Goal: Task Accomplishment & Management: Manage account settings

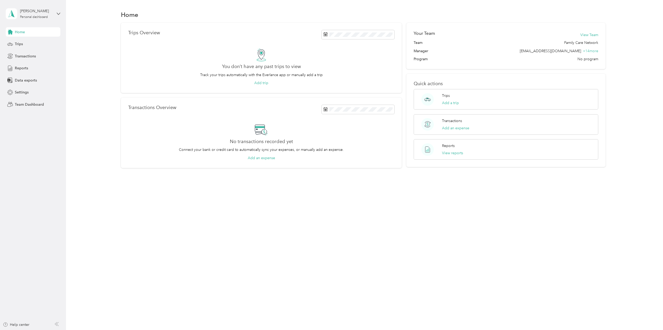
click at [22, 104] on span "Team Dashboard" at bounding box center [29, 104] width 29 height 5
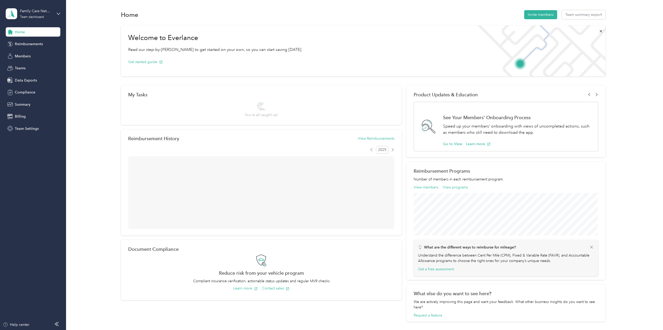
click at [28, 42] on span "Reimbursements" at bounding box center [29, 43] width 28 height 5
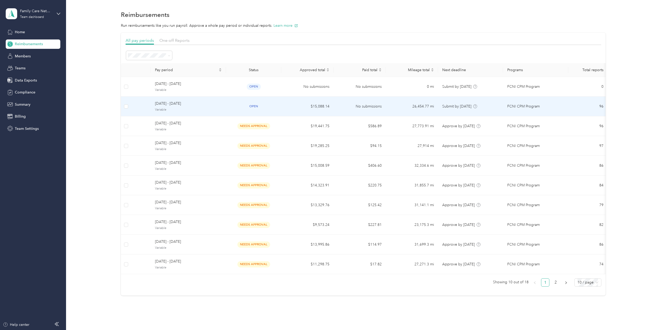
click at [172, 105] on span "[DATE] - [DATE]" at bounding box center [188, 104] width 67 height 6
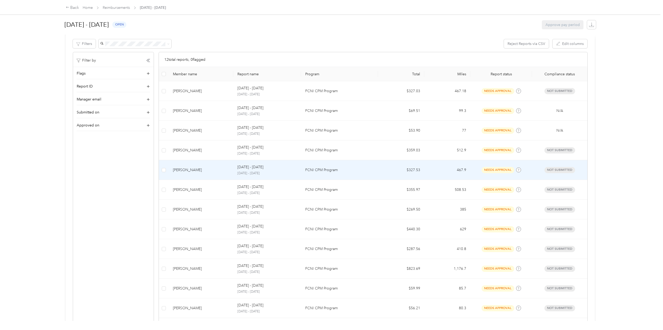
scroll to position [130, 0]
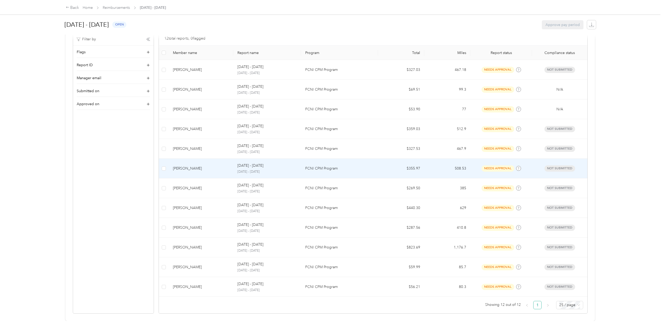
click at [186, 166] on div "[PERSON_NAME]" at bounding box center [201, 169] width 56 height 6
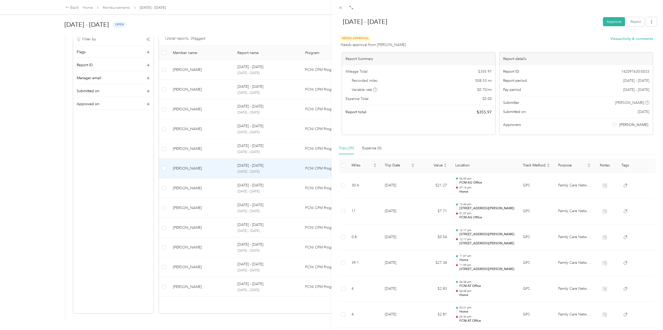
click at [608, 22] on button "Approve" at bounding box center [614, 21] width 22 height 9
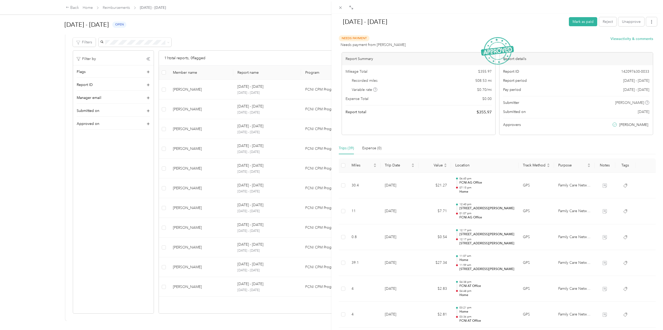
click at [188, 225] on div "[DATE] - [DATE] Mark as paid Reject Unapprove Needs Payment Needs payment from …" at bounding box center [331, 165] width 663 height 330
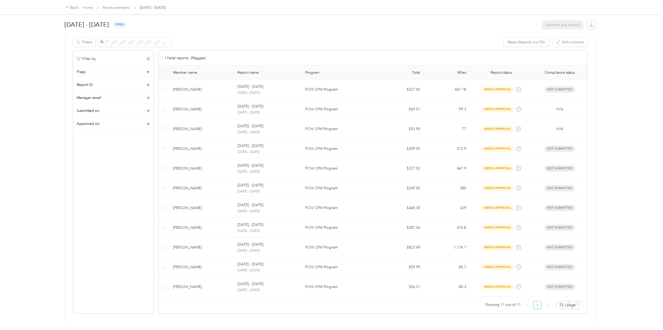
click at [188, 225] on div "[PERSON_NAME]" at bounding box center [201, 228] width 56 height 6
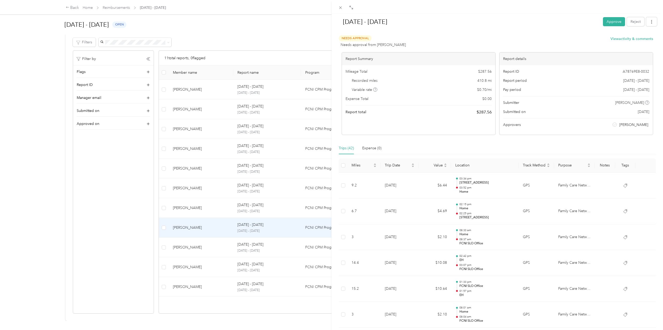
click at [608, 22] on button "Approve" at bounding box center [614, 21] width 22 height 9
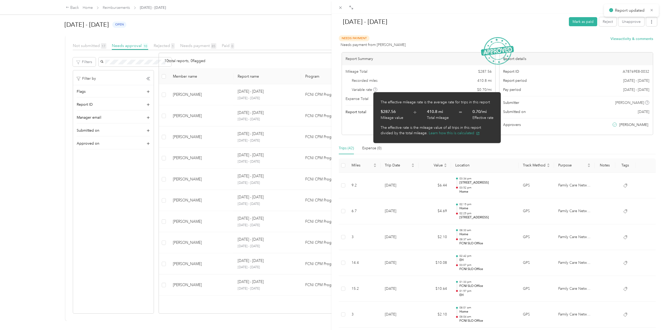
scroll to position [90, 0]
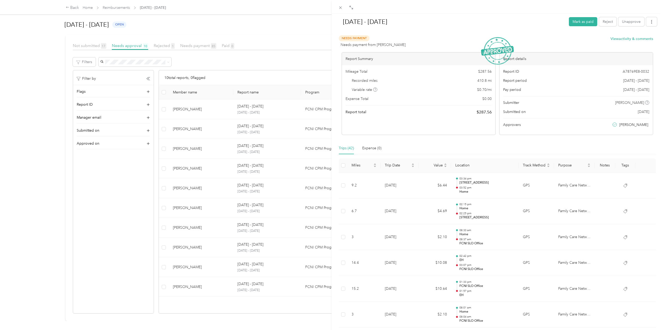
click at [186, 186] on div "[DATE] - [DATE] Mark as paid Reject Unapprove Needs Payment Needs payment from …" at bounding box center [331, 165] width 663 height 330
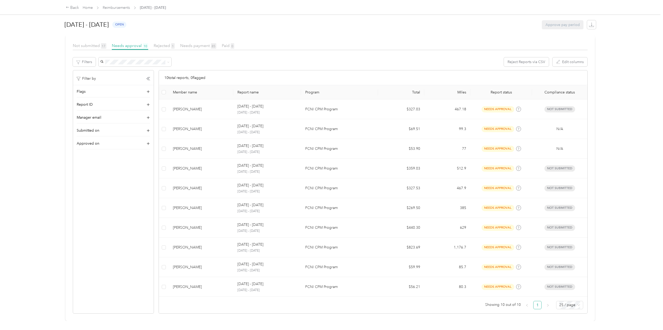
click at [181, 186] on div "[PERSON_NAME]" at bounding box center [201, 189] width 56 height 6
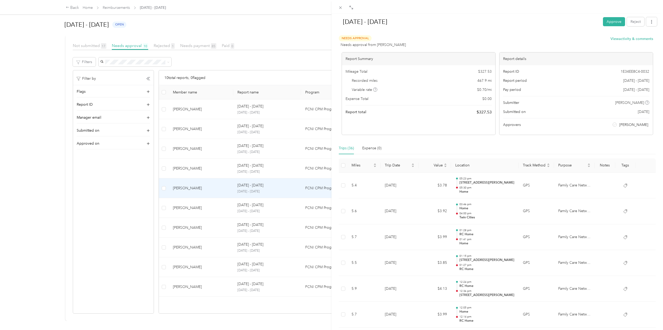
click at [610, 21] on button "Approve" at bounding box center [614, 21] width 22 height 9
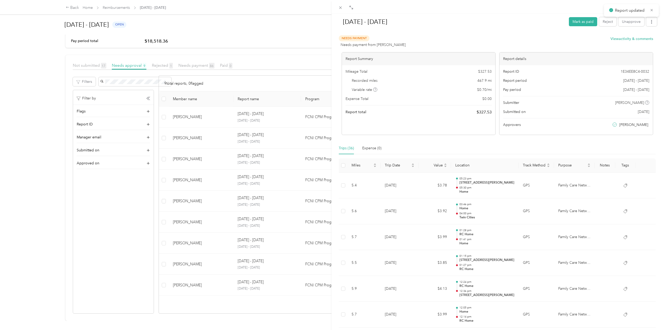
scroll to position [71, 0]
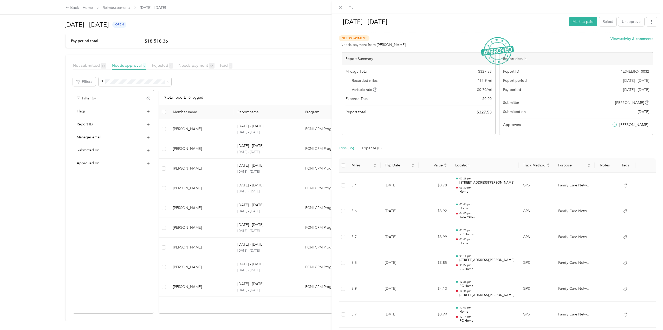
click at [181, 184] on div "[DATE] - [DATE] Mark as paid Reject Unapprove Needs Payment Needs payment from …" at bounding box center [331, 165] width 663 height 330
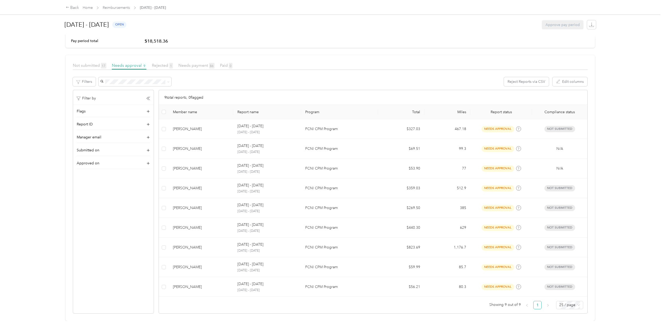
click at [181, 185] on div at bounding box center [331, 165] width 663 height 330
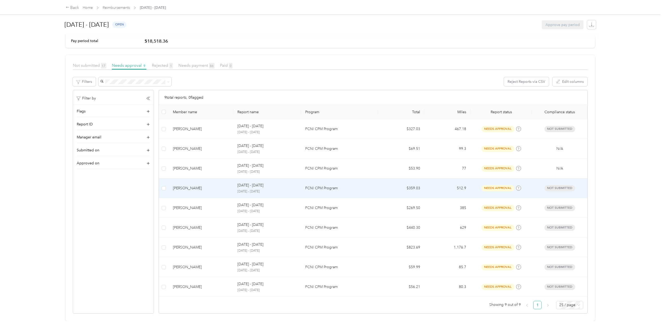
click at [181, 186] on div "[PERSON_NAME]" at bounding box center [201, 189] width 56 height 6
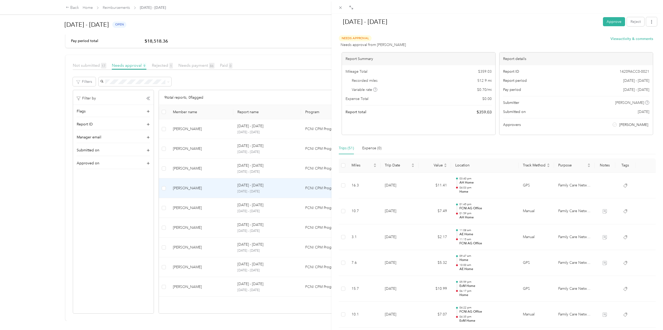
click at [609, 22] on button "Approve" at bounding box center [614, 21] width 22 height 9
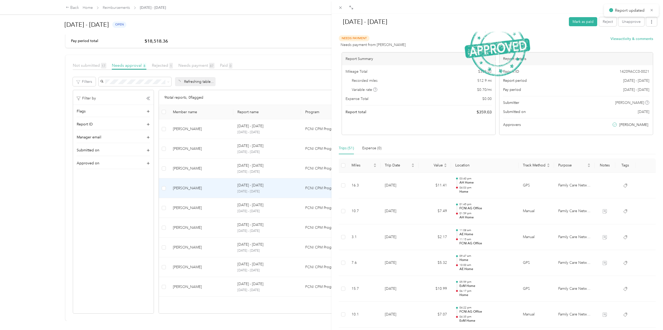
scroll to position [51, 0]
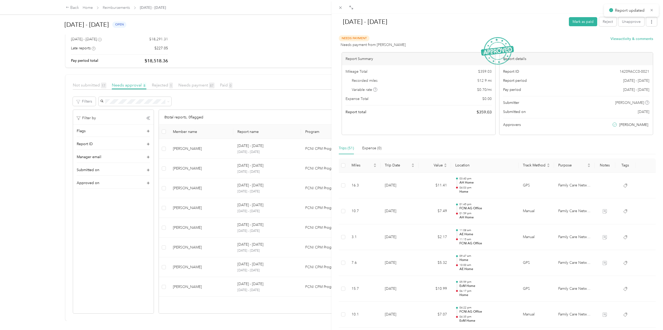
click at [178, 282] on div "[DATE] - [DATE] Mark as paid Reject Unapprove Needs Payment Needs payment from …" at bounding box center [331, 165] width 663 height 330
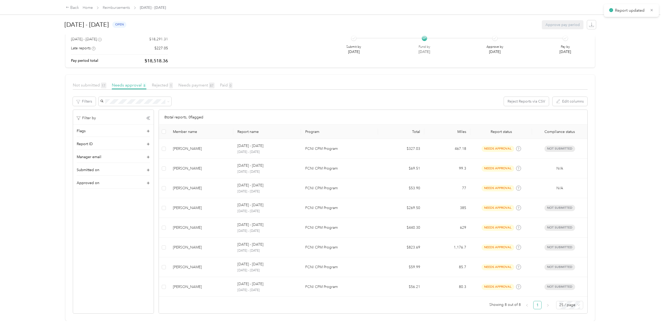
click at [185, 286] on div at bounding box center [331, 165] width 663 height 330
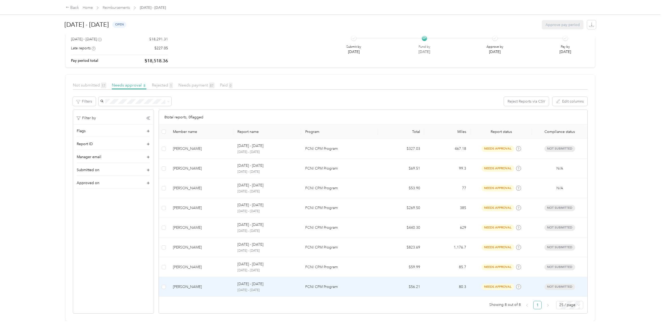
click at [185, 284] on div "[PERSON_NAME]" at bounding box center [201, 287] width 56 height 6
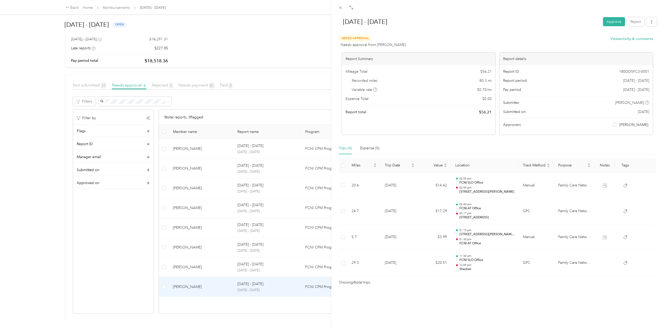
click at [610, 23] on button "Approve" at bounding box center [614, 21] width 22 height 9
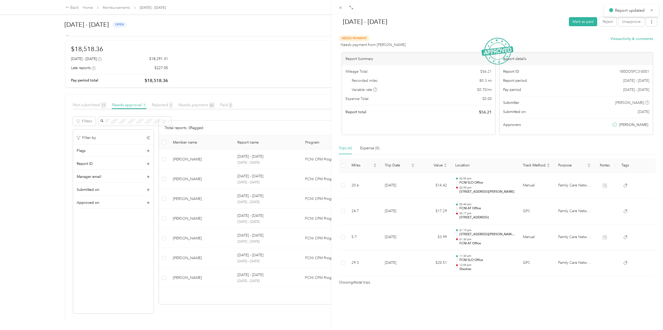
scroll to position [31, 0]
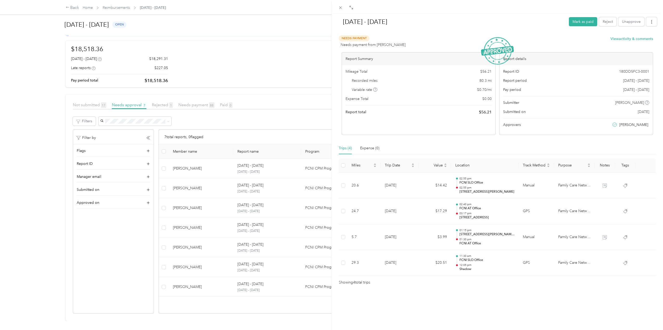
click at [185, 283] on div "[DATE] - [DATE] [PERSON_NAME] as paid Reject Unapprove Needs Payment Needs paym…" at bounding box center [331, 165] width 663 height 330
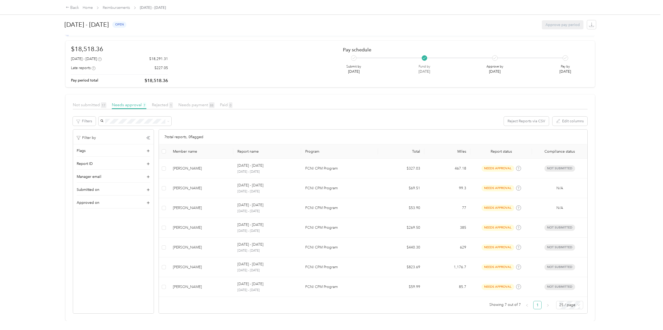
click at [189, 284] on div "[PERSON_NAME]" at bounding box center [201, 287] width 56 height 6
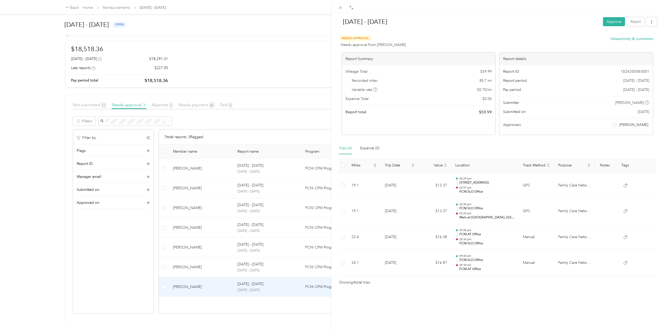
click at [608, 22] on button "Approve" at bounding box center [614, 21] width 22 height 9
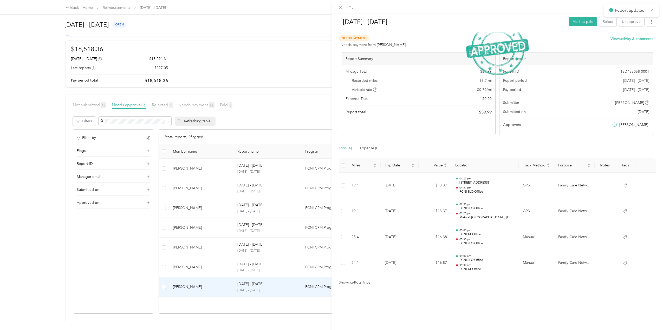
scroll to position [11, 0]
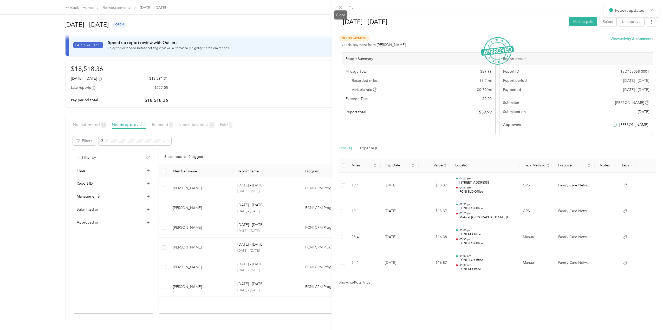
click at [340, 6] on icon at bounding box center [340, 7] width 4 height 4
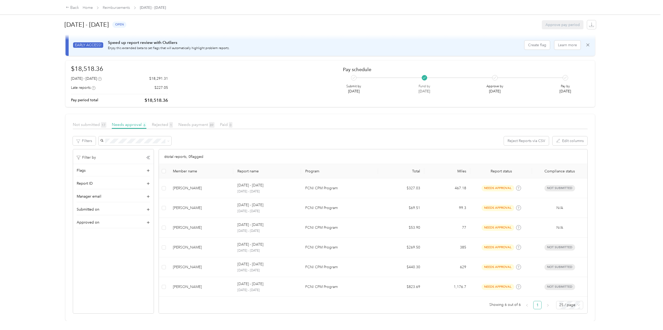
click at [160, 122] on span "Rejected 1" at bounding box center [162, 124] width 21 height 5
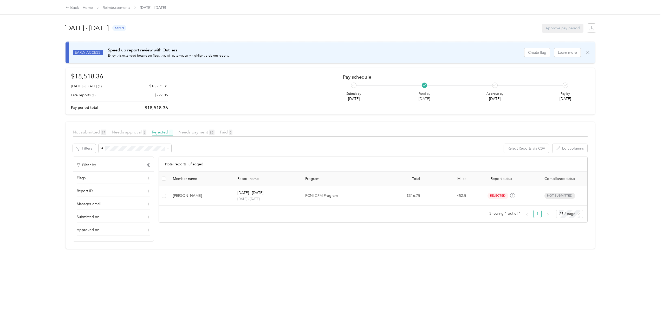
click at [119, 133] on span "Needs approval 6" at bounding box center [129, 132] width 35 height 5
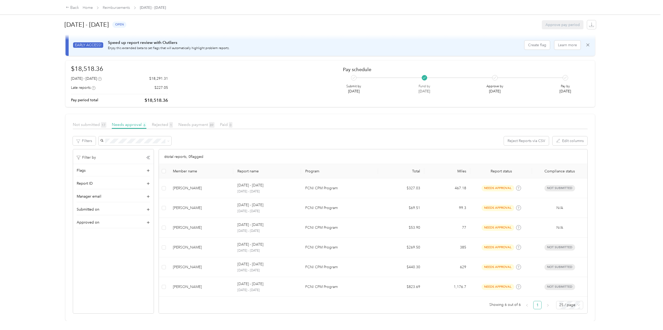
scroll to position [11, 0]
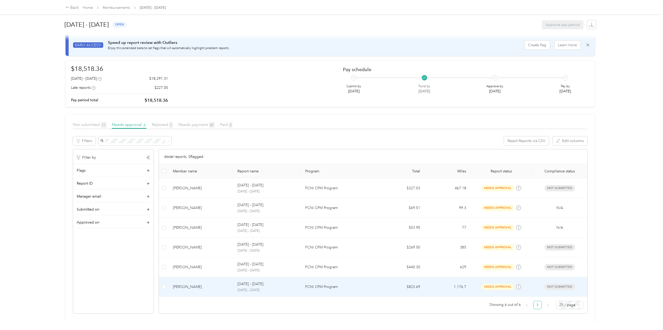
click at [186, 284] on div "[PERSON_NAME]" at bounding box center [201, 287] width 56 height 6
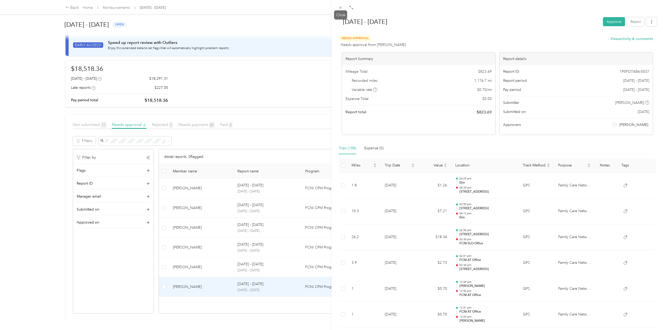
click at [340, 9] on icon at bounding box center [340, 7] width 4 height 4
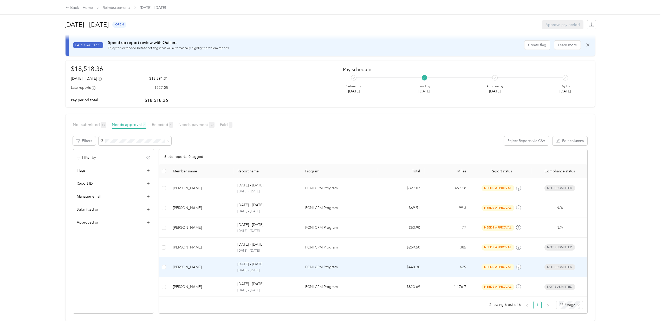
click at [179, 265] on div "[PERSON_NAME]" at bounding box center [201, 268] width 56 height 6
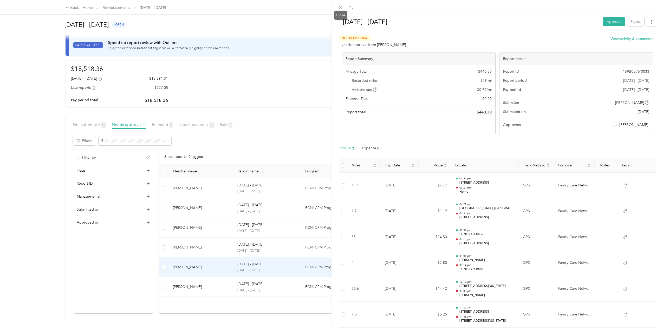
click at [341, 8] on icon at bounding box center [340, 7] width 3 height 3
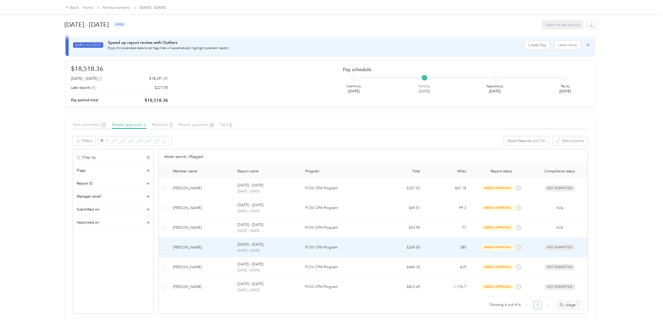
click at [190, 245] on div "[PERSON_NAME]" at bounding box center [201, 248] width 56 height 6
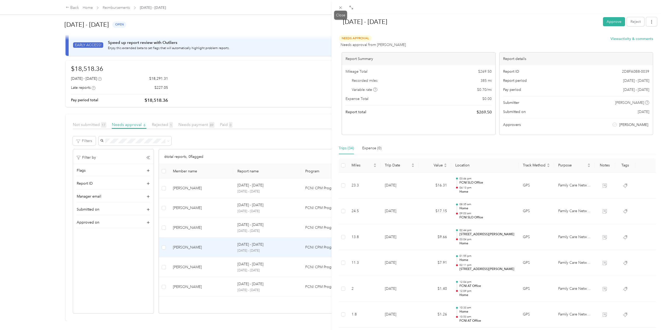
click at [341, 7] on icon at bounding box center [340, 7] width 4 height 4
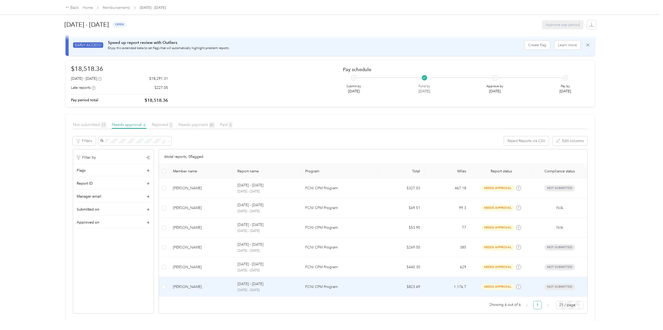
click at [186, 284] on div "[PERSON_NAME]" at bounding box center [201, 287] width 56 height 6
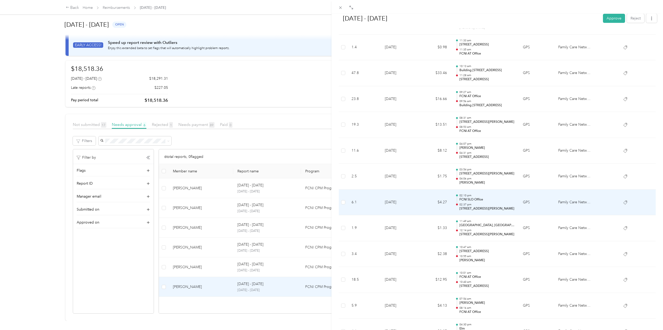
scroll to position [312, 0]
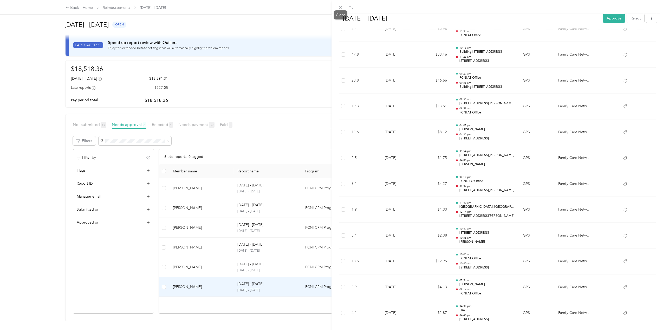
click at [340, 8] on icon at bounding box center [340, 7] width 4 height 4
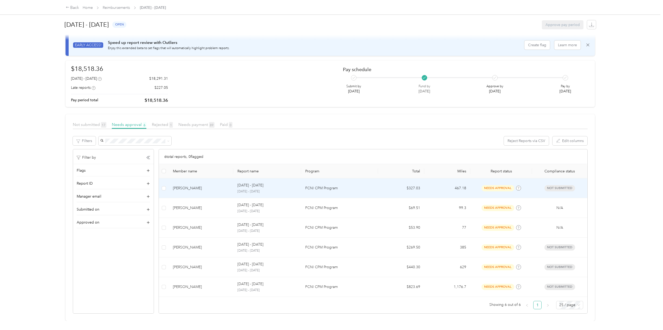
click at [181, 186] on div "[PERSON_NAME]" at bounding box center [201, 189] width 56 height 6
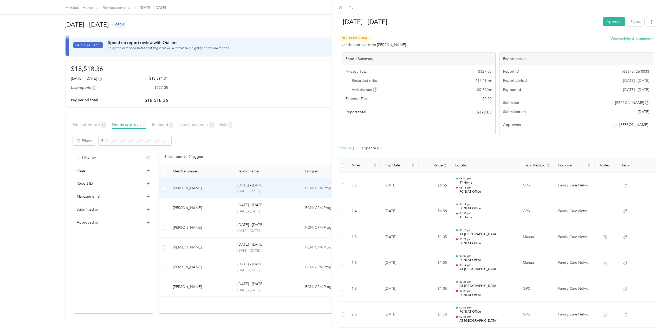
click at [340, 8] on icon at bounding box center [340, 7] width 4 height 4
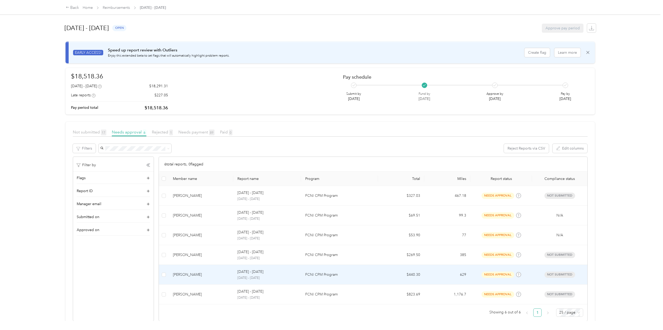
scroll to position [11, 0]
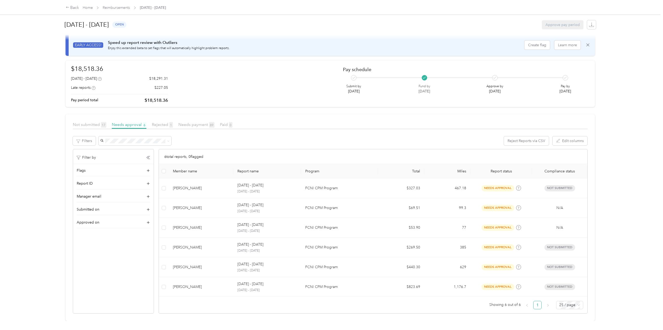
click at [88, 122] on span "Not submitted 17" at bounding box center [90, 124] width 34 height 5
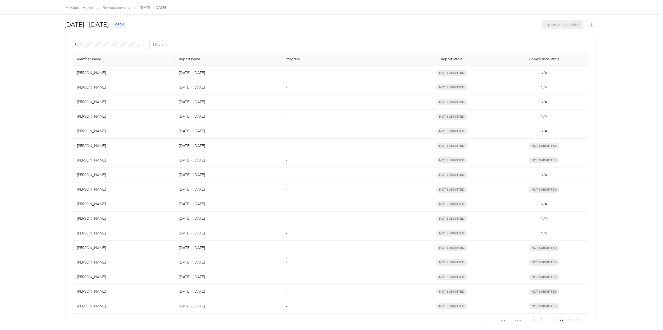
scroll to position [125, 0]
